Goal: Find specific page/section: Find specific page/section

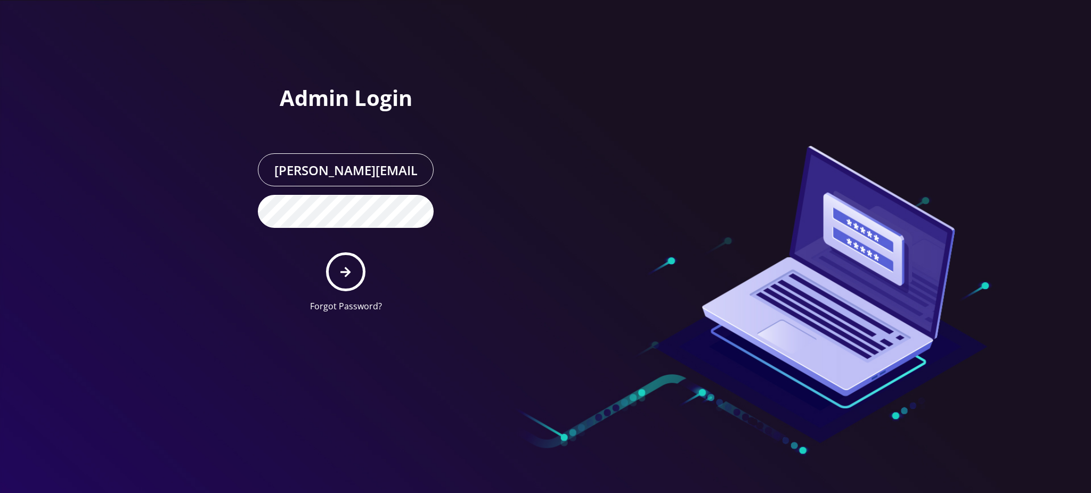
click at [348, 270] on icon "submit" at bounding box center [345, 272] width 10 height 10
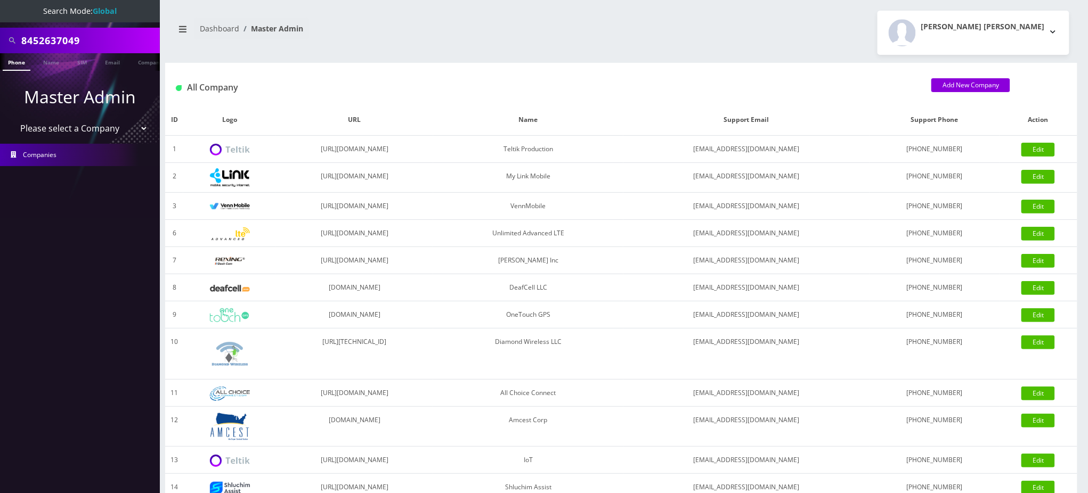
drag, startPoint x: 98, startPoint y: 37, endPoint x: 1, endPoint y: 25, distance: 97.3
click at [0, 25] on nav "Search Mode: Global 8452637049 Phone Name SIM Email Company Customer Master Adm…" at bounding box center [80, 246] width 160 height 493
paste input "9292622986"
type input "9292622986"
click at [14, 60] on link "Phone" at bounding box center [17, 62] width 28 height 18
